Goal: Task Accomplishment & Management: Manage account settings

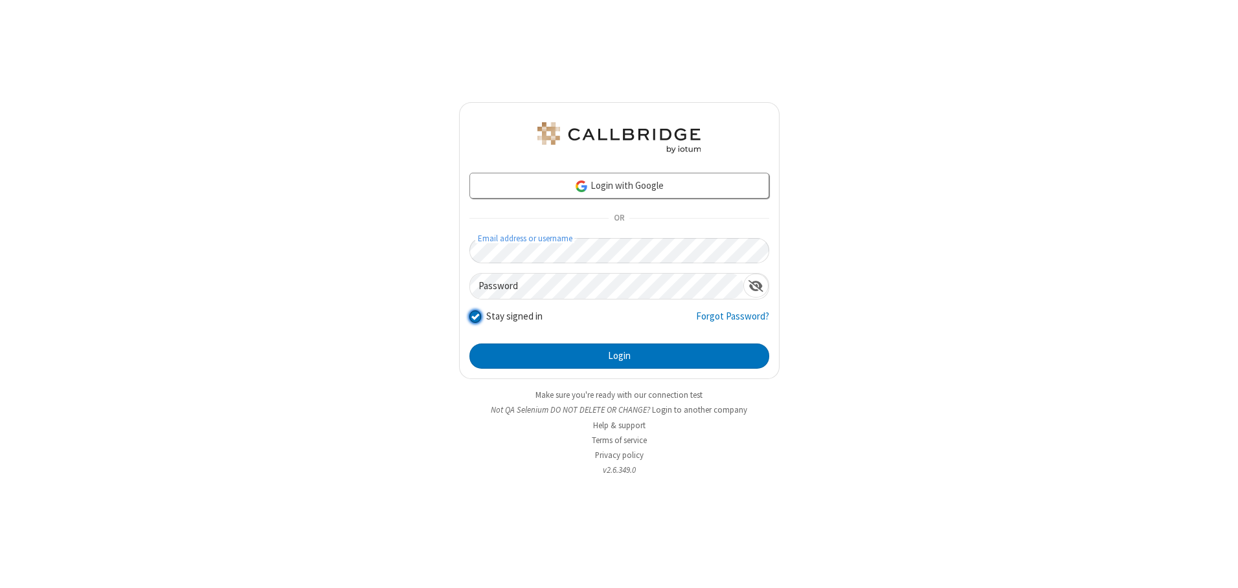
click at [474, 317] on input "Stay signed in" at bounding box center [475, 317] width 12 height 14
checkbox input "false"
click at [619, 356] on button "Login" at bounding box center [619, 357] width 300 height 26
click at [474, 317] on input "Stay signed in" at bounding box center [475, 317] width 12 height 14
checkbox input "false"
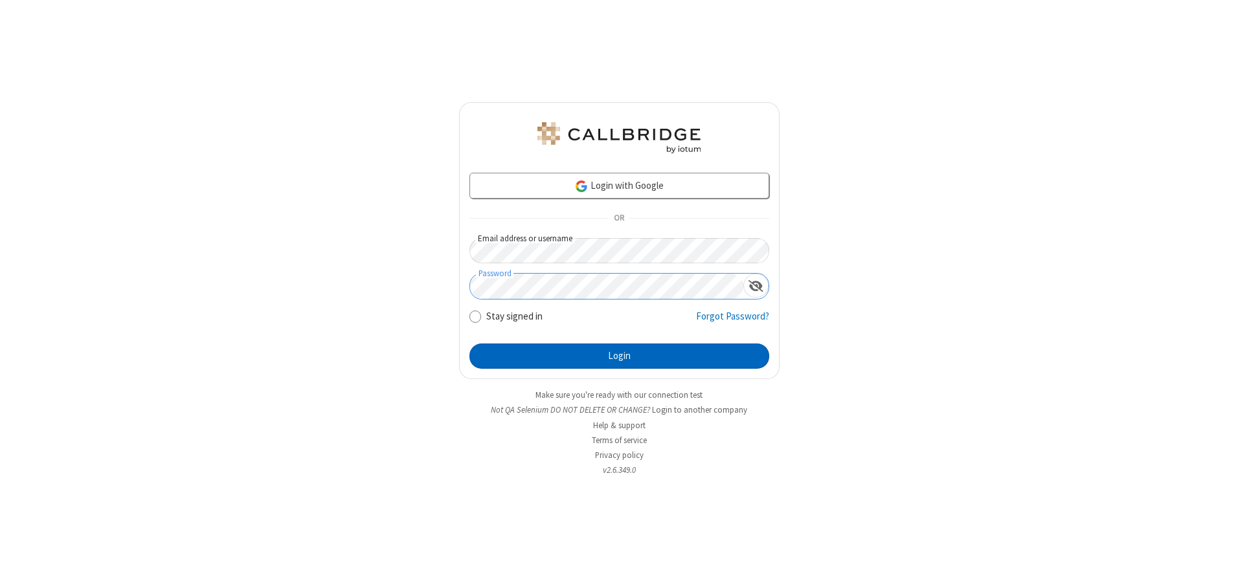
click at [619, 356] on button "Login" at bounding box center [619, 357] width 300 height 26
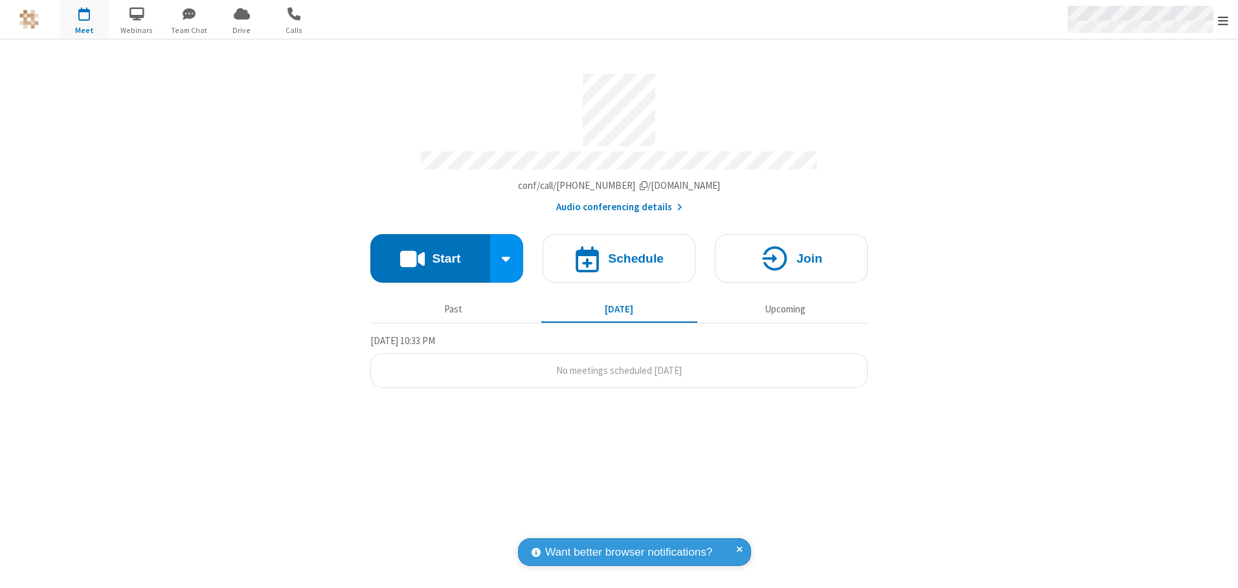
click at [1223, 19] on span "Open menu" at bounding box center [1223, 20] width 10 height 13
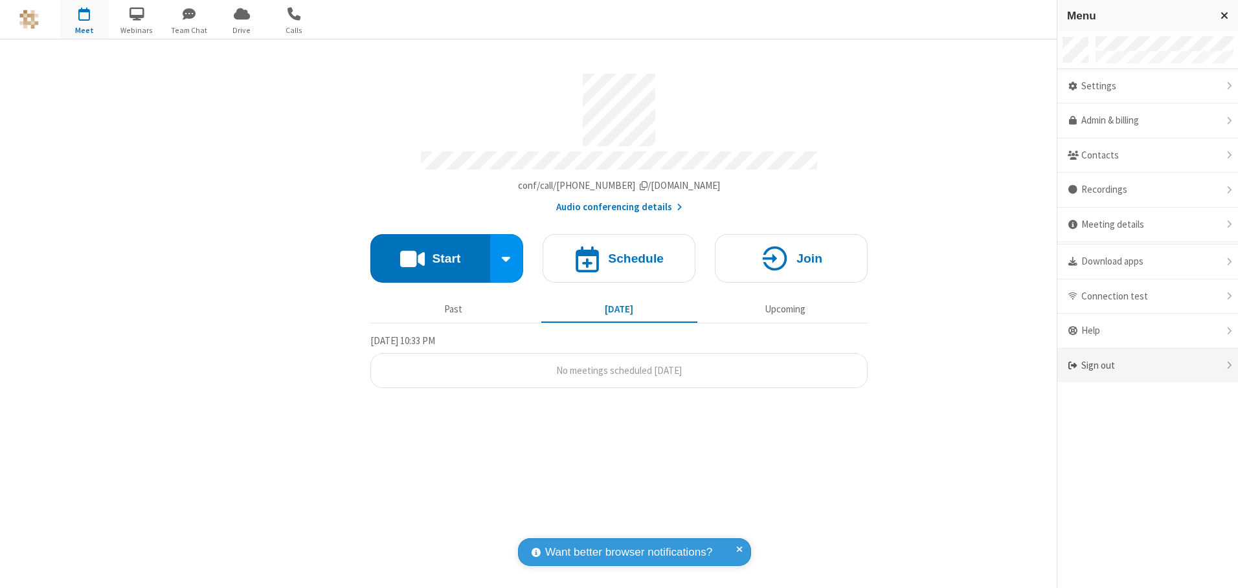
click at [1147, 366] on div "Sign out" at bounding box center [1147, 366] width 181 height 34
